Goal: Information Seeking & Learning: Learn about a topic

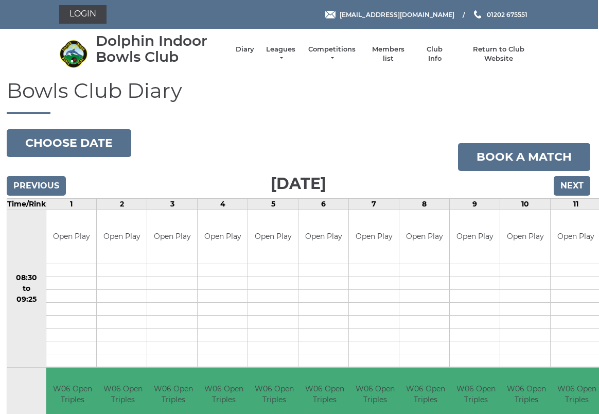
scroll to position [0, 2]
click at [293, 56] on link "Leagues" at bounding box center [280, 54] width 32 height 19
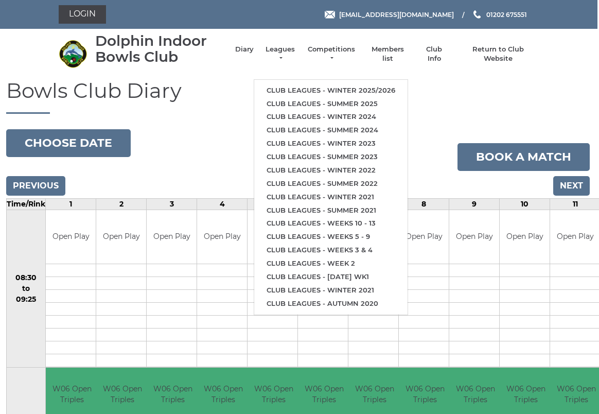
click at [301, 84] on link "Club leagues - Winter 2025/2026" at bounding box center [330, 90] width 153 height 13
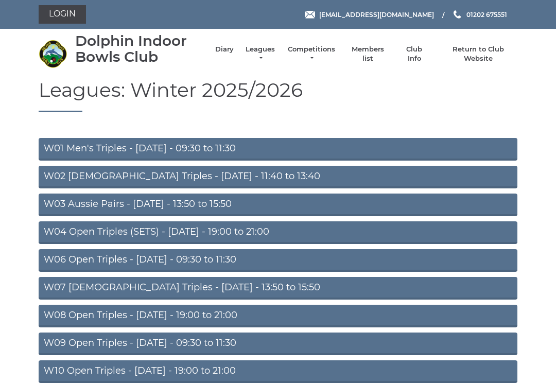
click at [105, 231] on link "W04 Open Triples (SETS) - [DATE] - 19:00 to 21:00" at bounding box center [278, 232] width 478 height 23
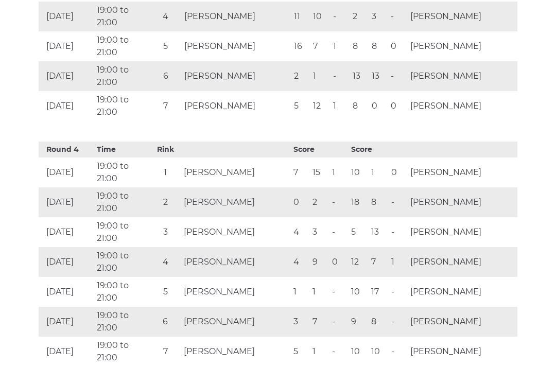
scroll to position [1200, 0]
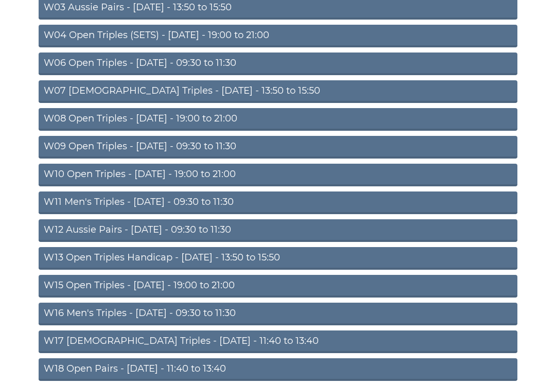
scroll to position [199, 0]
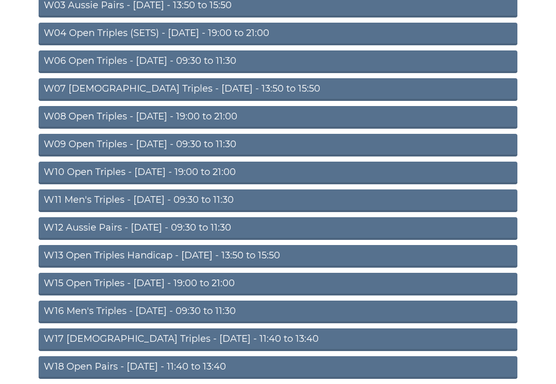
click at [152, 142] on link "W09 Open Triples - [DATE] - 09:30 to 11:30" at bounding box center [278, 145] width 478 height 23
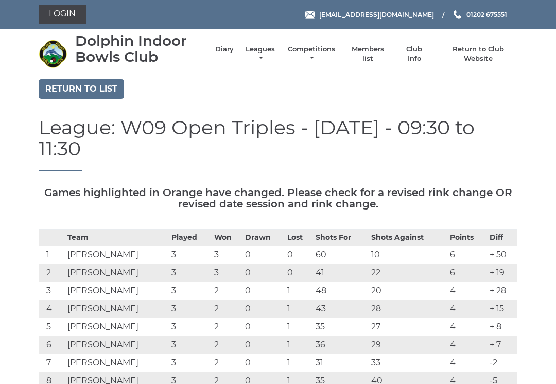
click at [78, 82] on link "Return to list" at bounding box center [81, 89] width 85 height 20
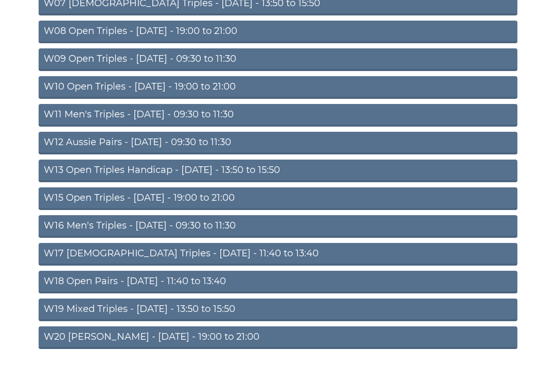
scroll to position [285, 0]
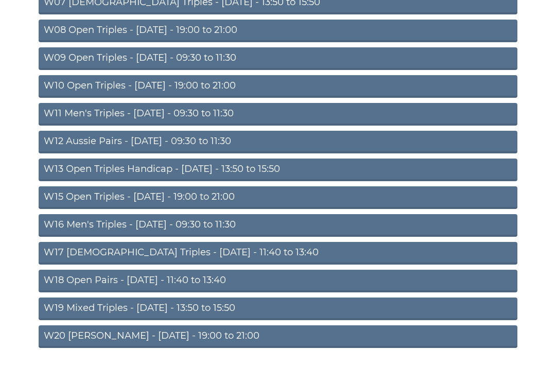
click at [132, 224] on link "W16 Men's Triples - [DATE] - 09:30 to 11:30" at bounding box center [278, 225] width 478 height 23
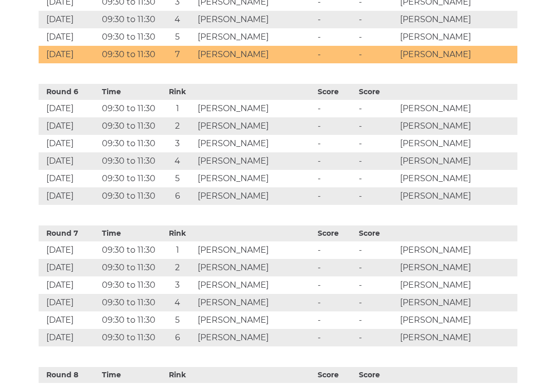
scroll to position [1185, 0]
